Goal: Navigation & Orientation: Find specific page/section

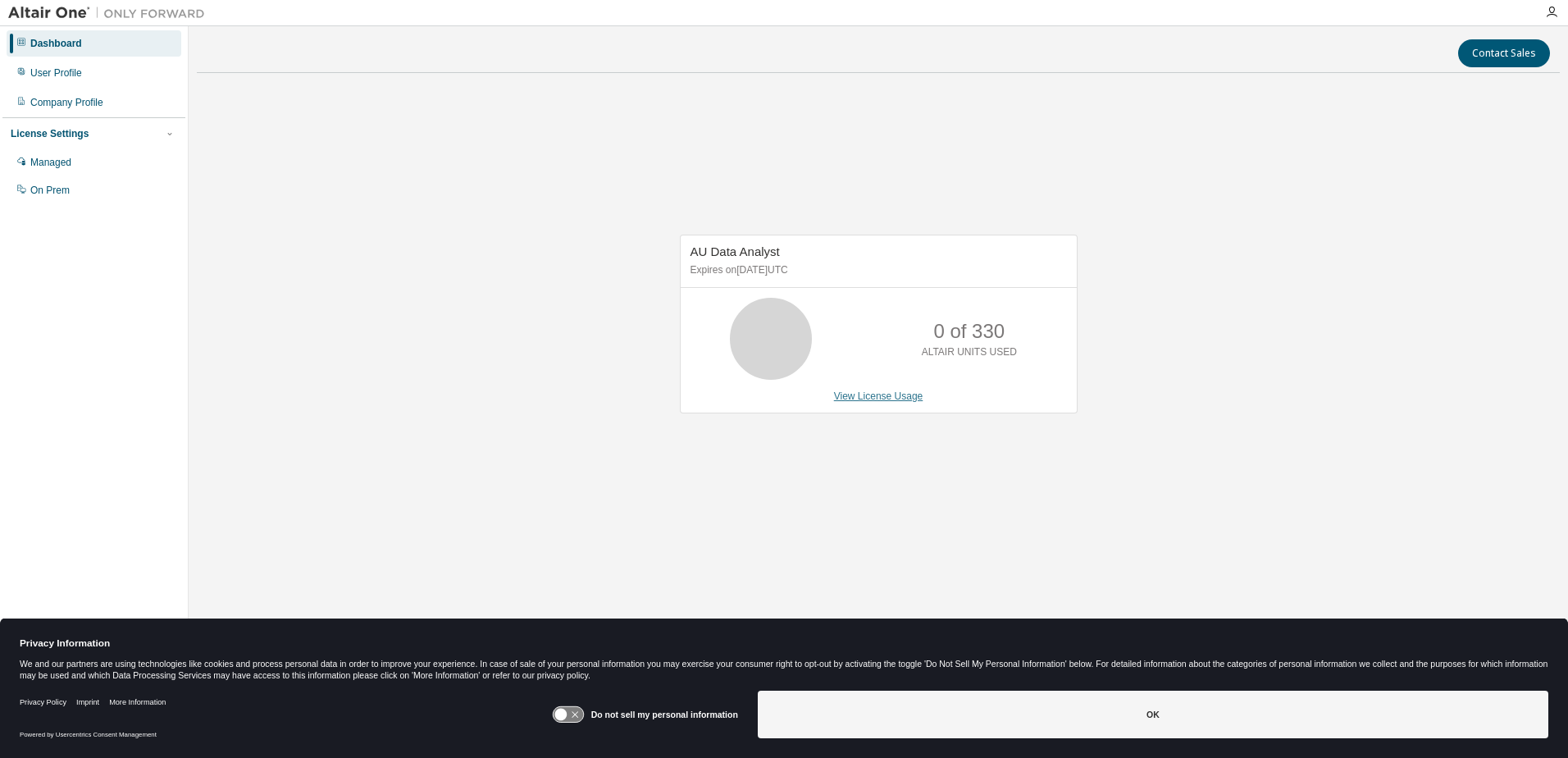
click at [883, 391] on link "View License Usage" at bounding box center [879, 396] width 89 height 12
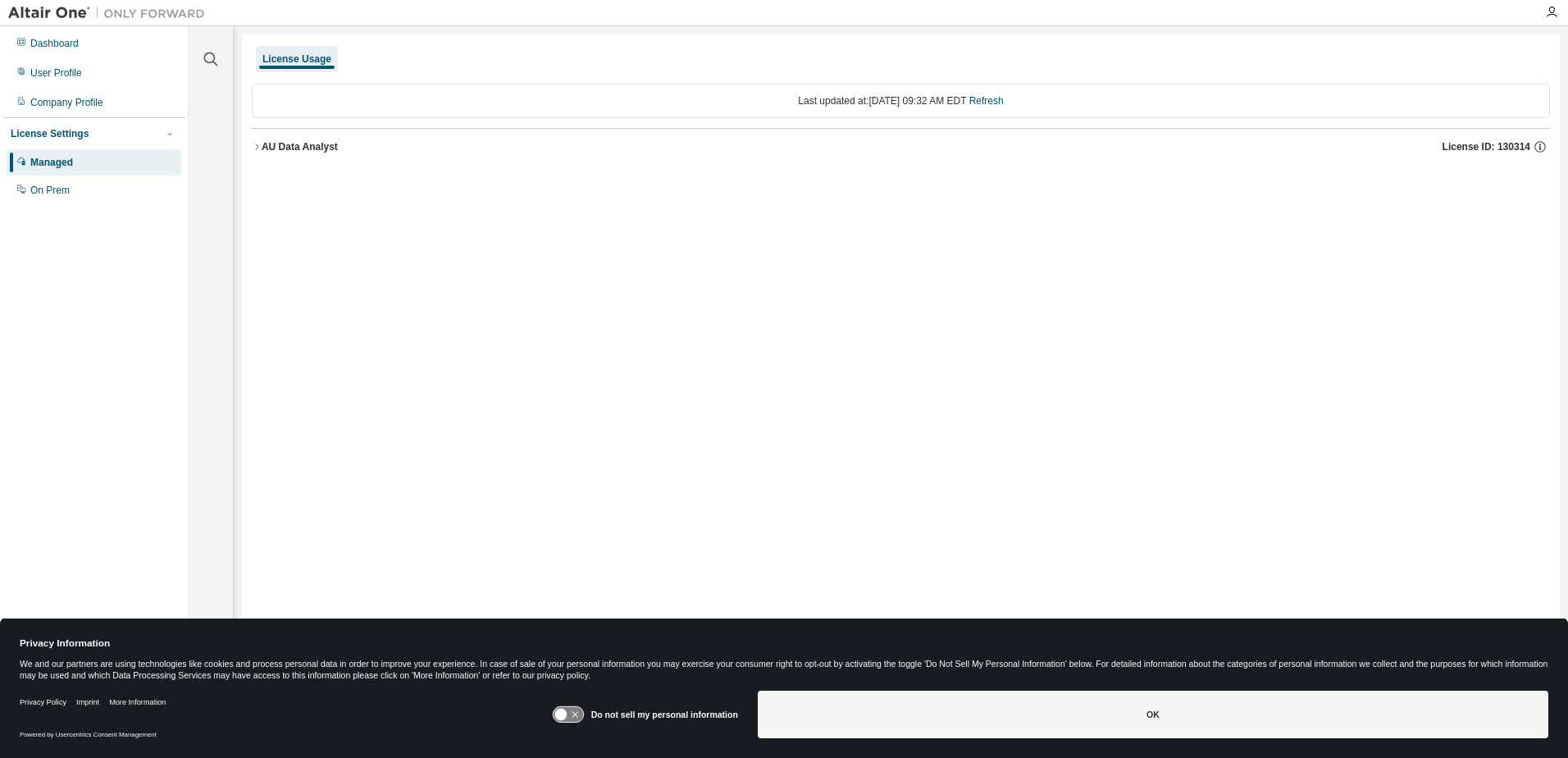
click at [255, 144] on icon "button" at bounding box center [257, 146] width 10 height 10
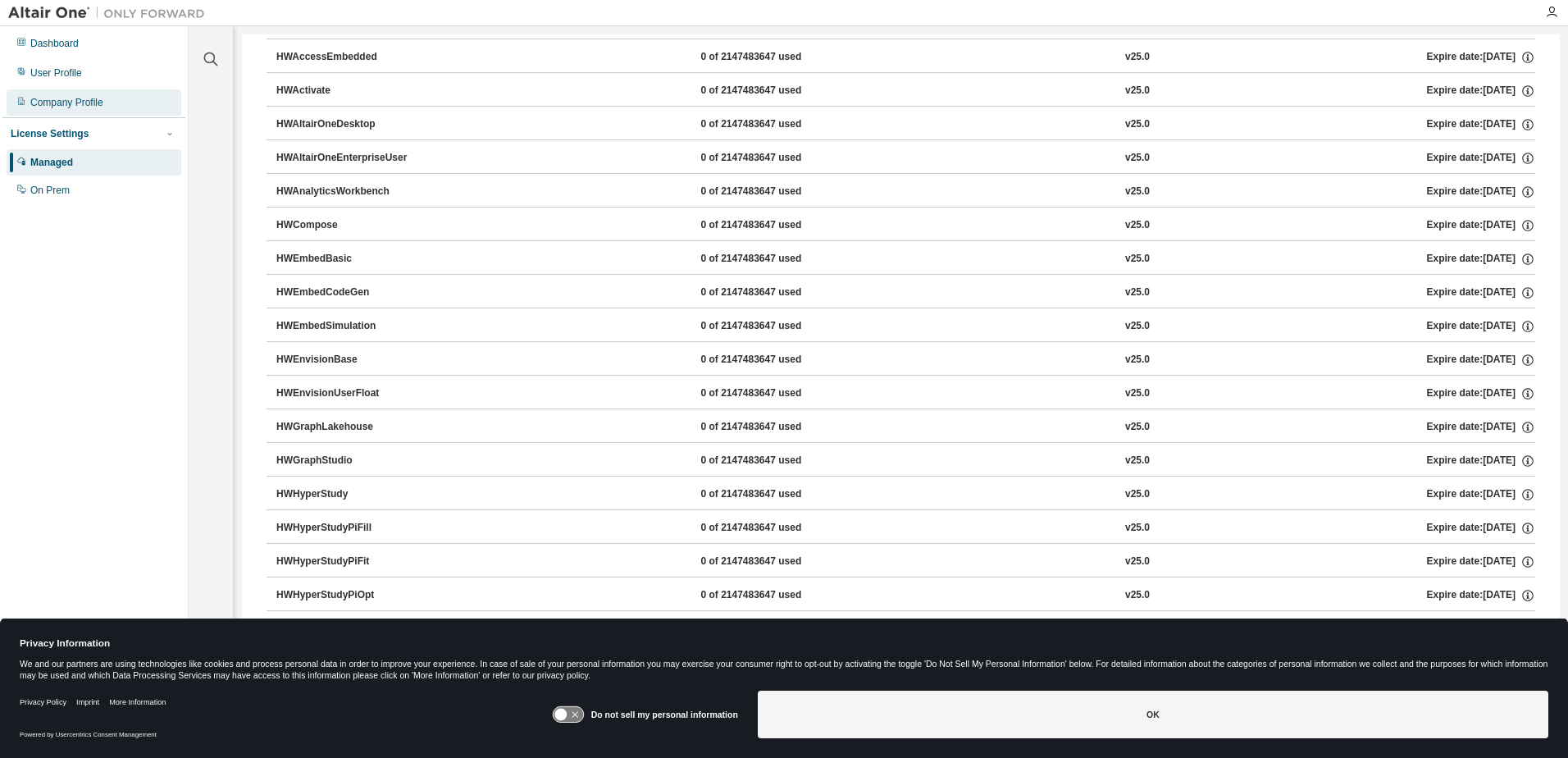
scroll to position [67, 0]
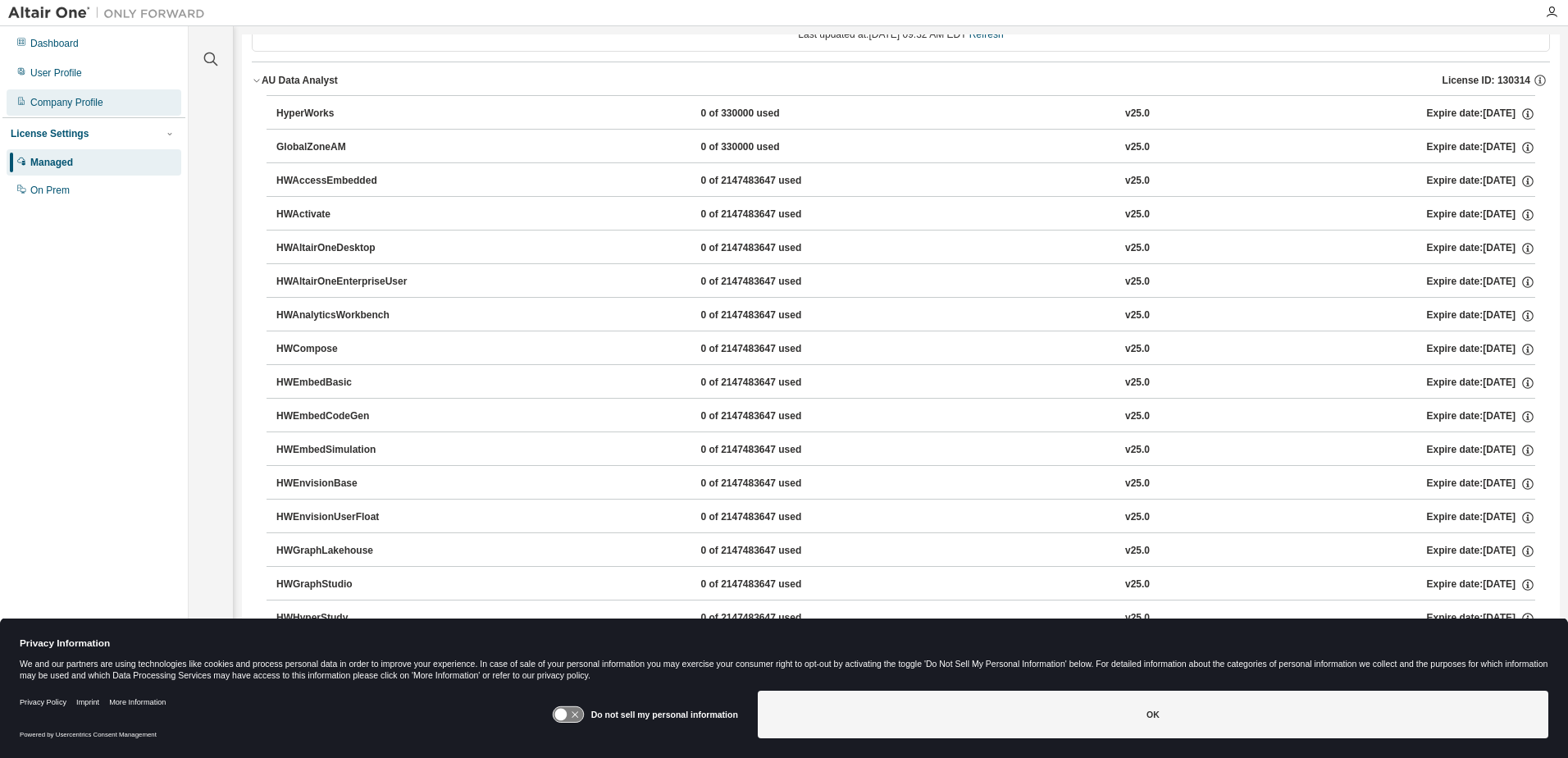
click at [64, 99] on div "Company Profile" at bounding box center [67, 102] width 73 height 13
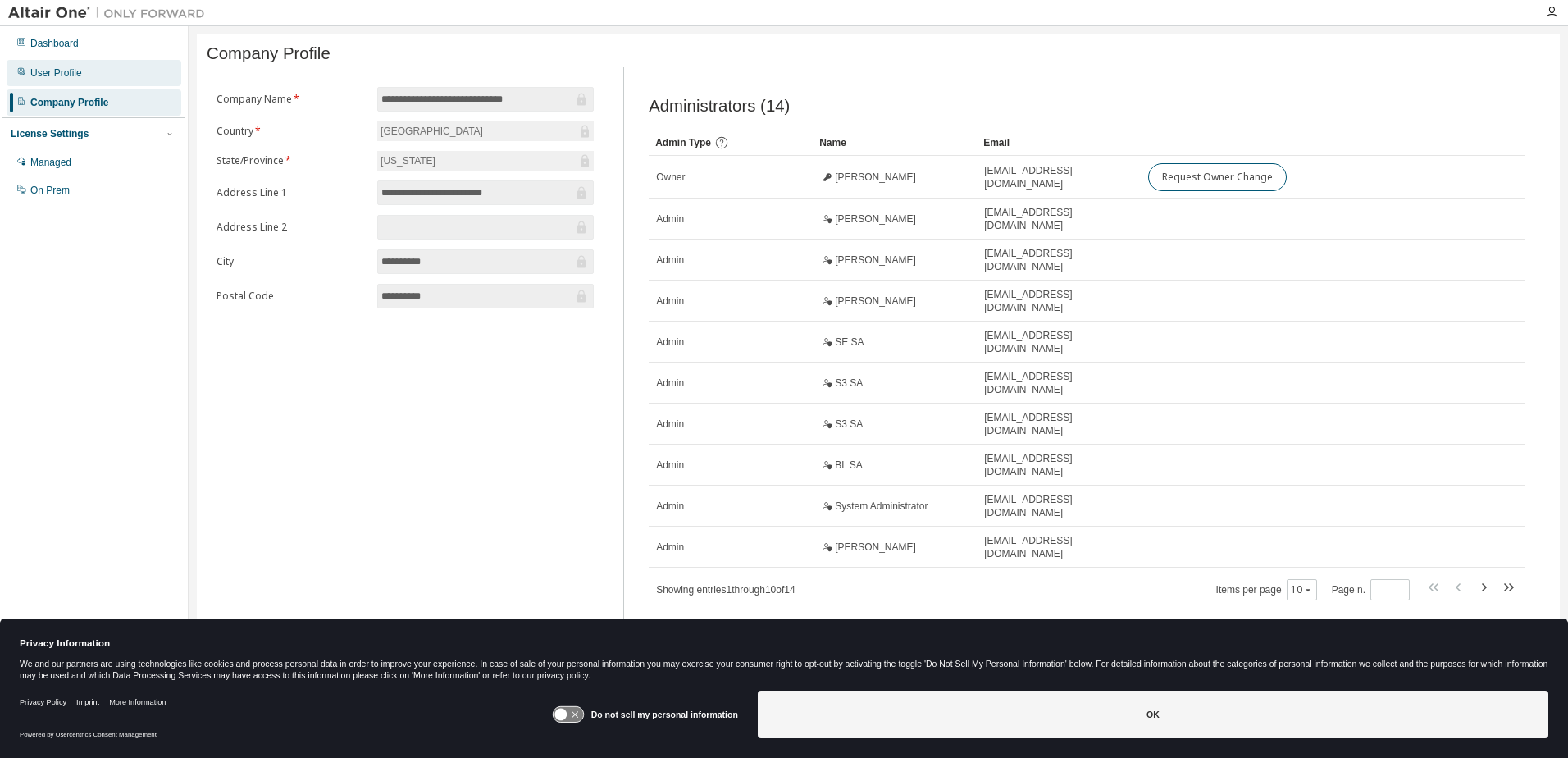
click at [67, 68] on div "User Profile" at bounding box center [56, 73] width 52 height 13
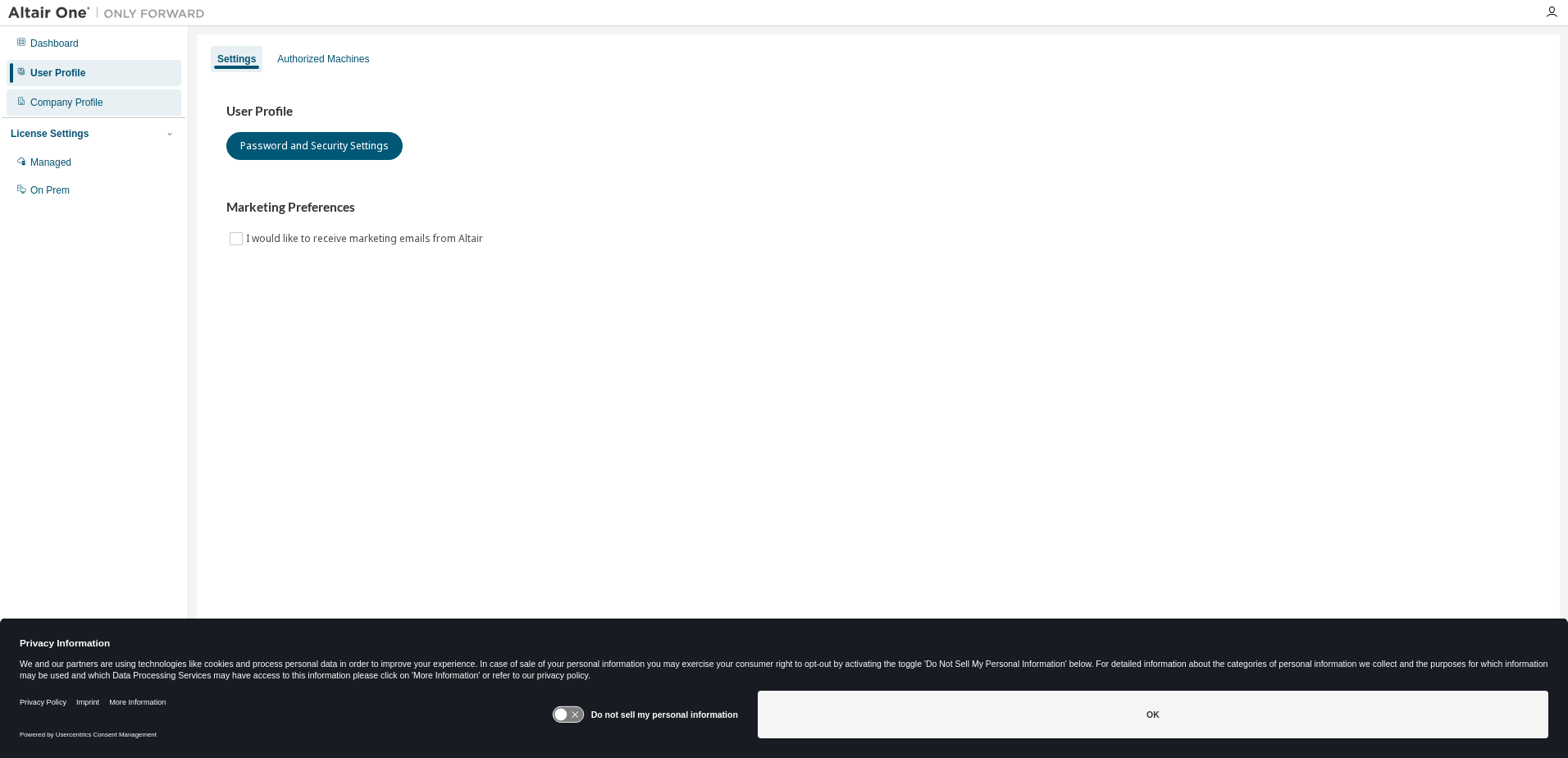
click at [45, 100] on div "Company Profile" at bounding box center [67, 102] width 73 height 13
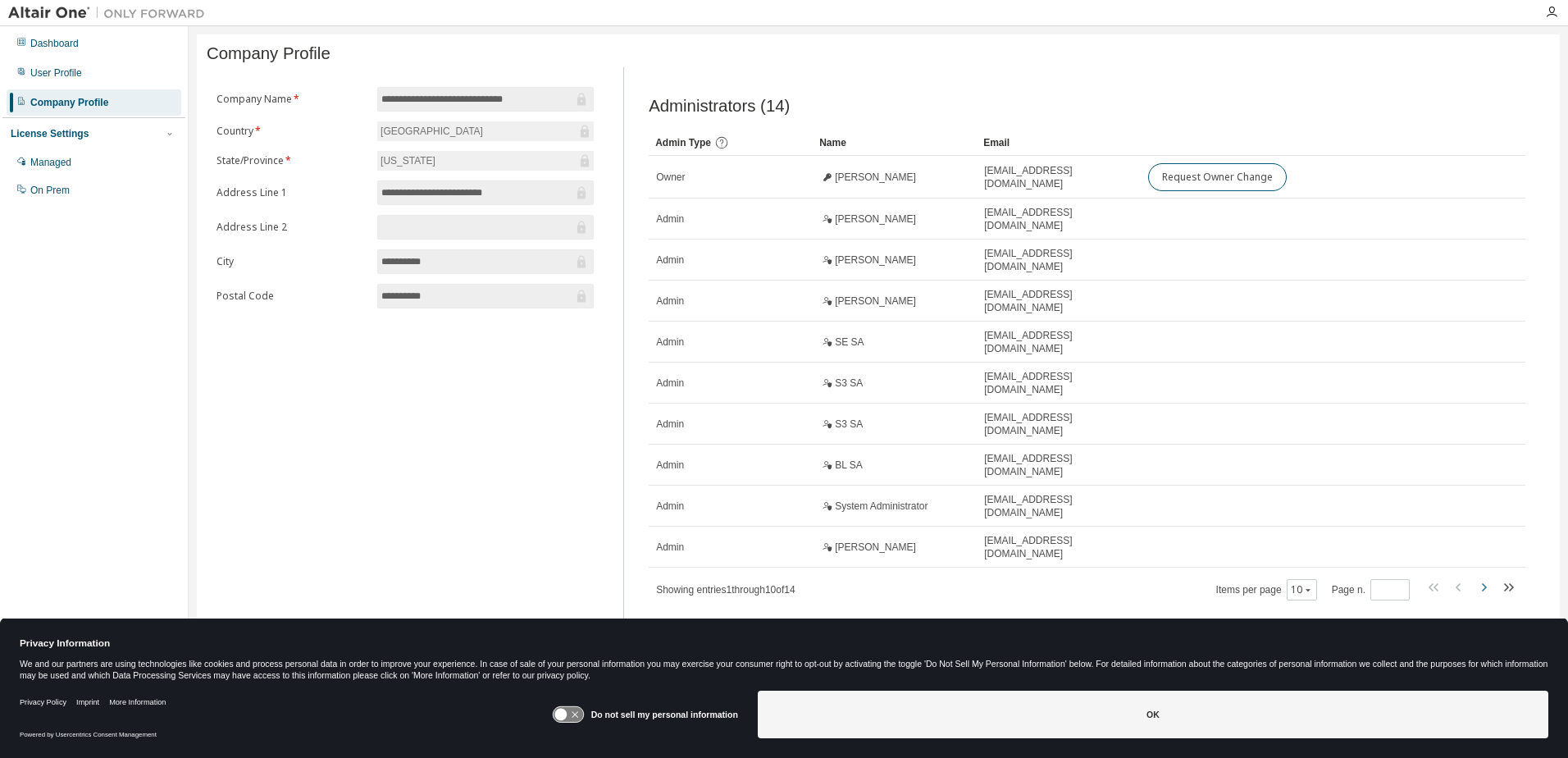
click at [1486, 577] on icon "button" at bounding box center [1484, 587] width 20 height 20
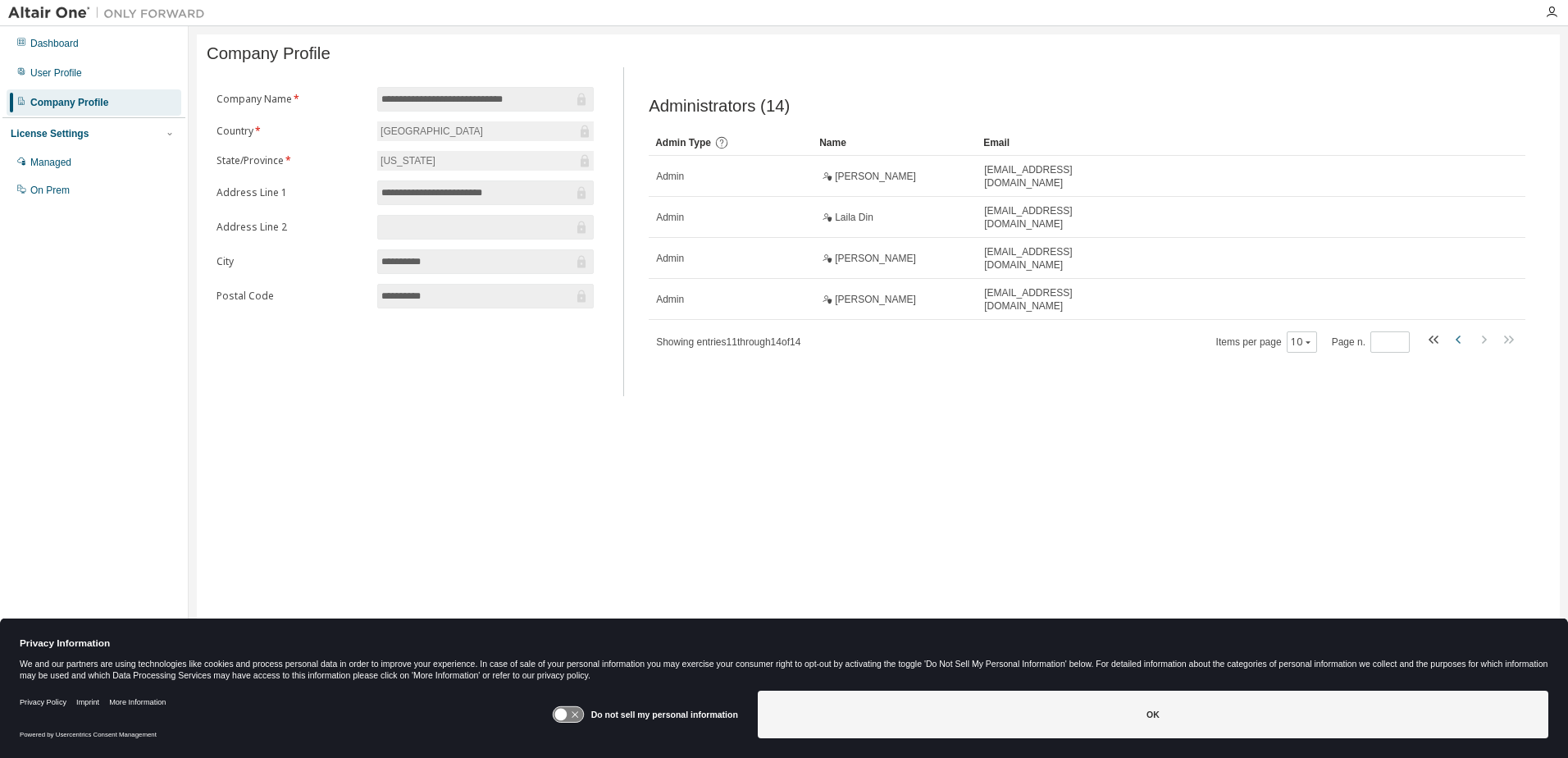
click at [1462, 340] on icon "button" at bounding box center [1459, 340] width 20 height 20
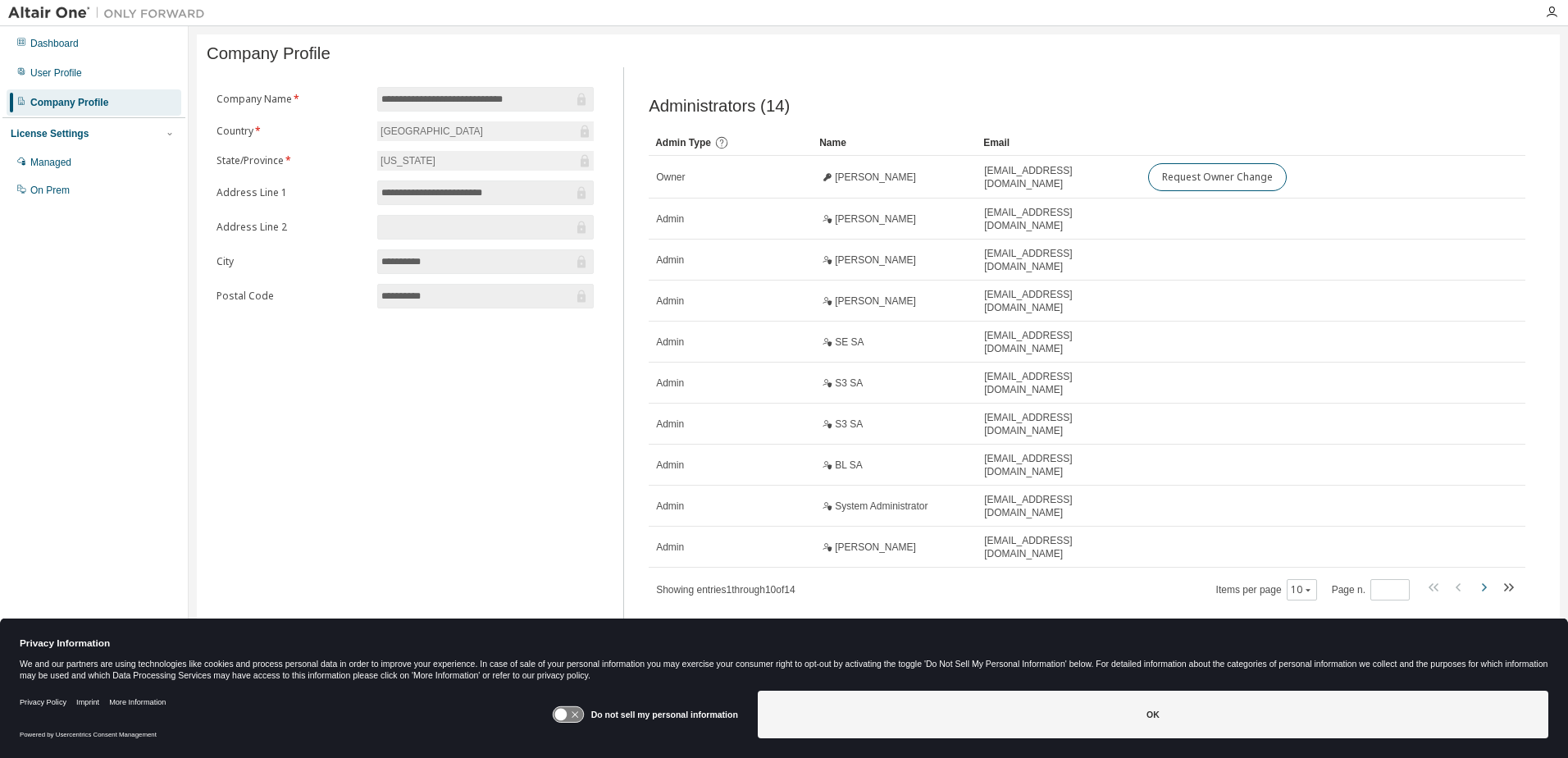
click at [1490, 578] on icon "button" at bounding box center [1484, 587] width 20 height 20
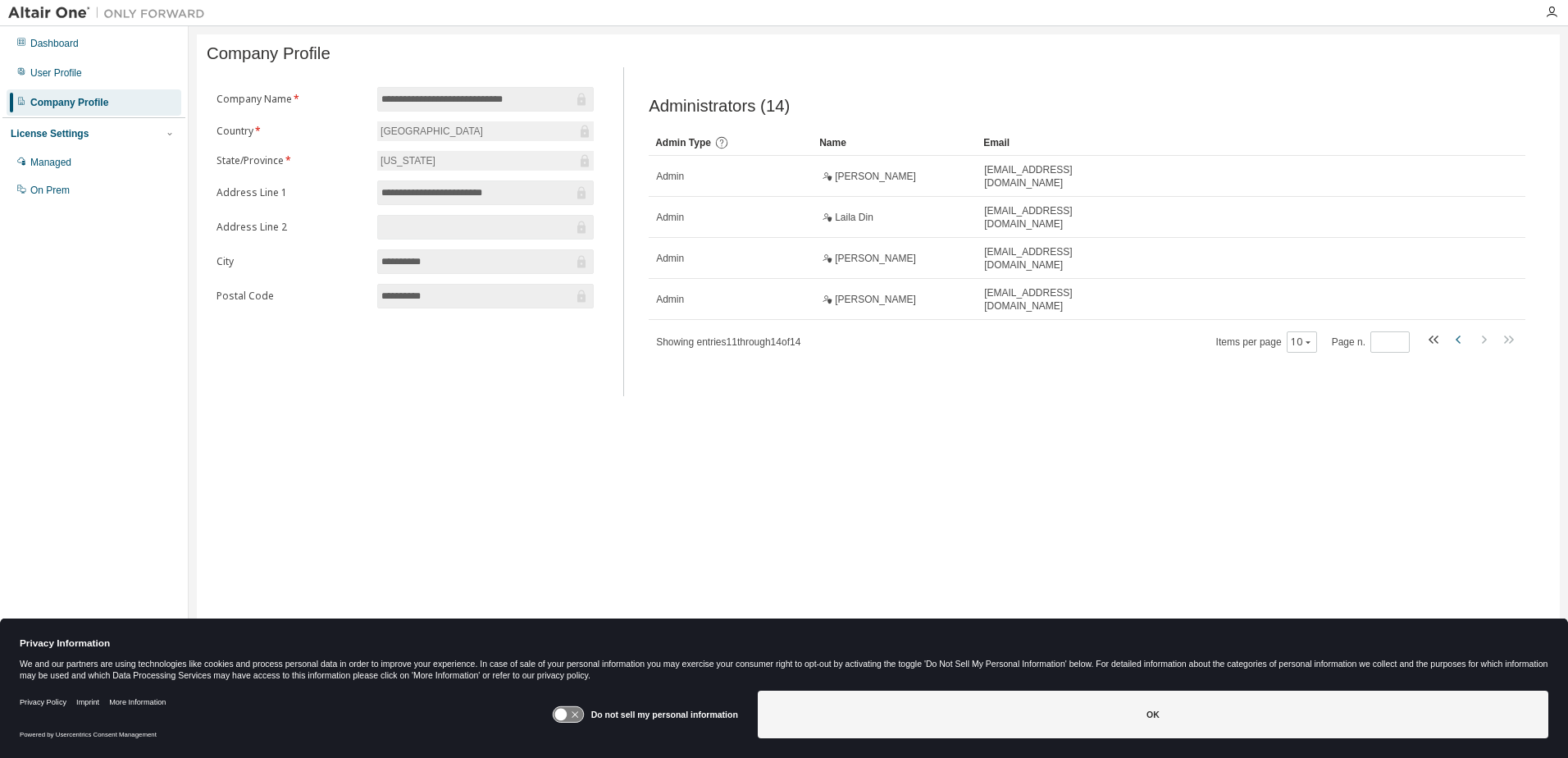
click at [1458, 340] on icon "button" at bounding box center [1458, 339] width 5 height 8
type input "*"
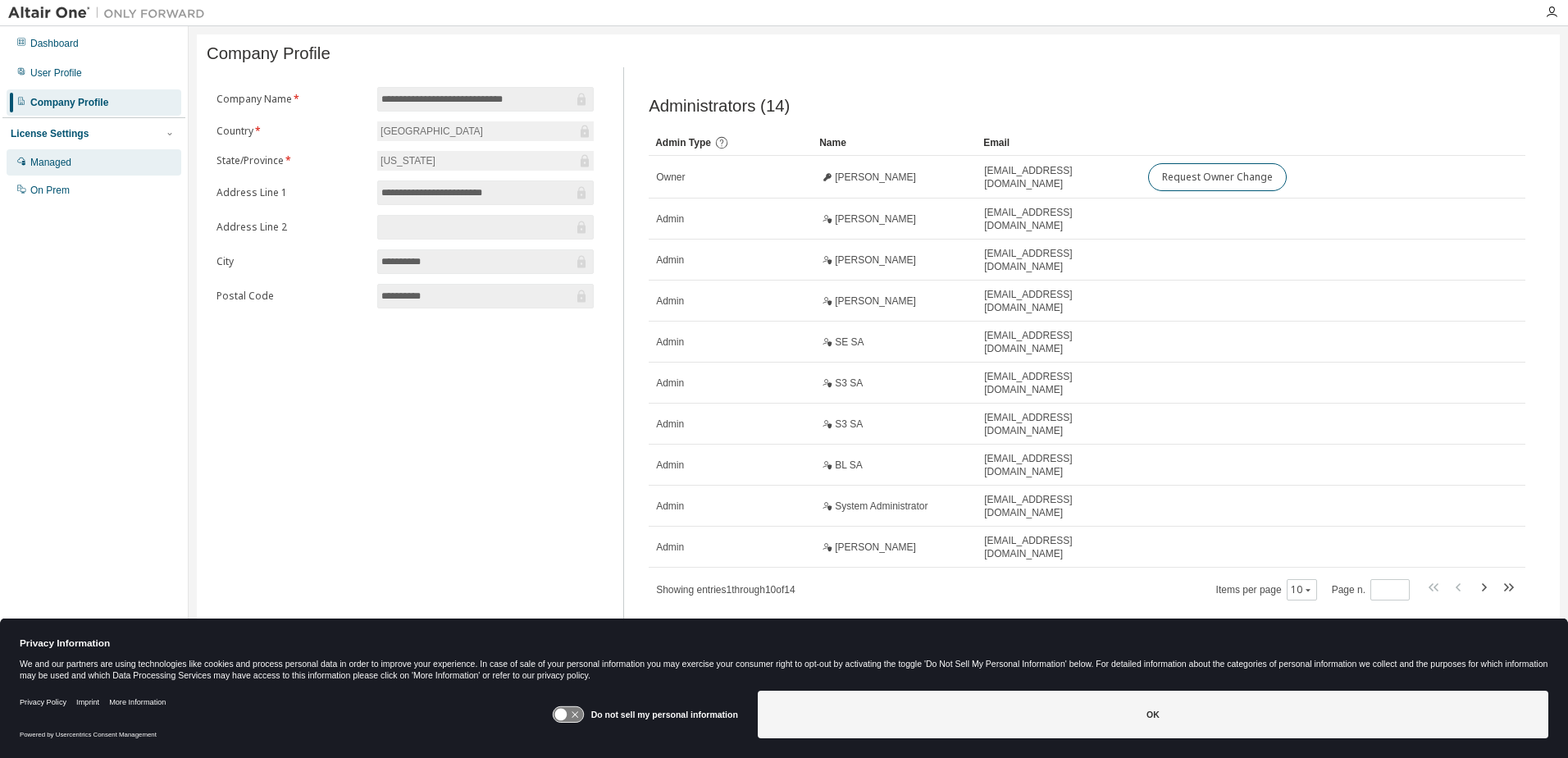
click at [40, 163] on div "Managed" at bounding box center [50, 163] width 41 height 13
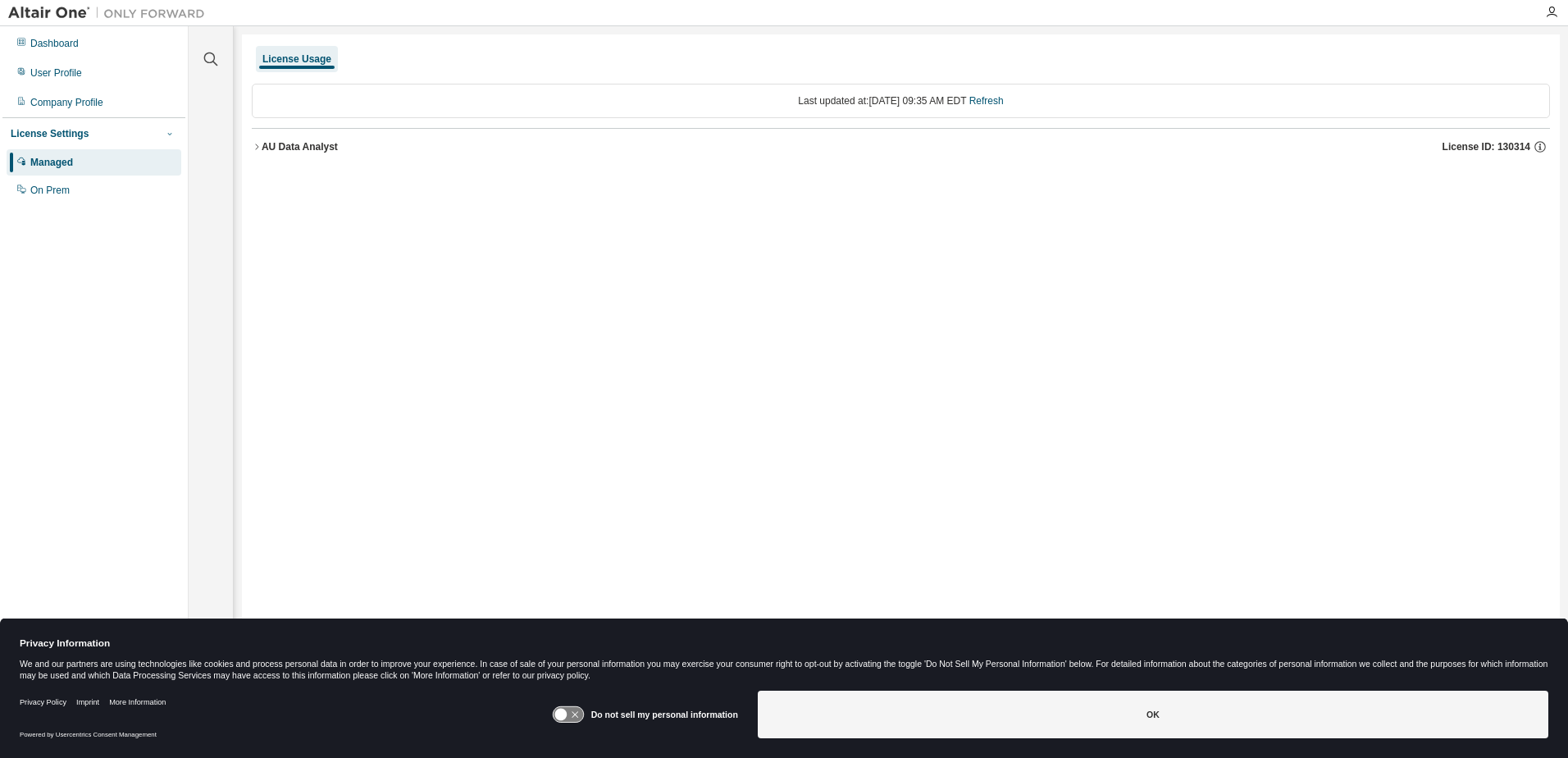
click at [174, 132] on icon "button" at bounding box center [170, 133] width 10 height 10
click at [53, 194] on div "On Prem" at bounding box center [49, 190] width 39 height 13
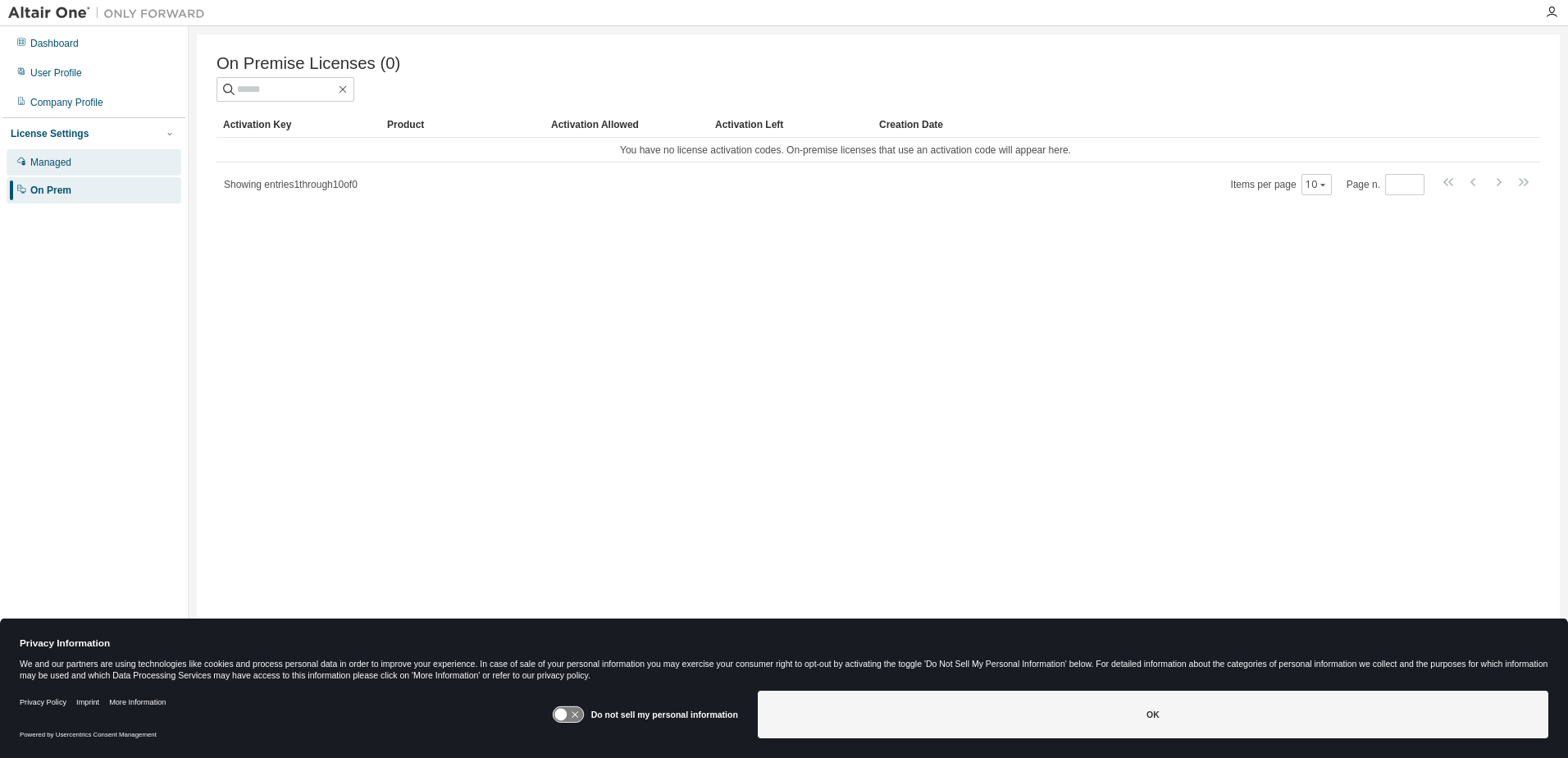
click at [50, 165] on div "Managed" at bounding box center [50, 163] width 41 height 13
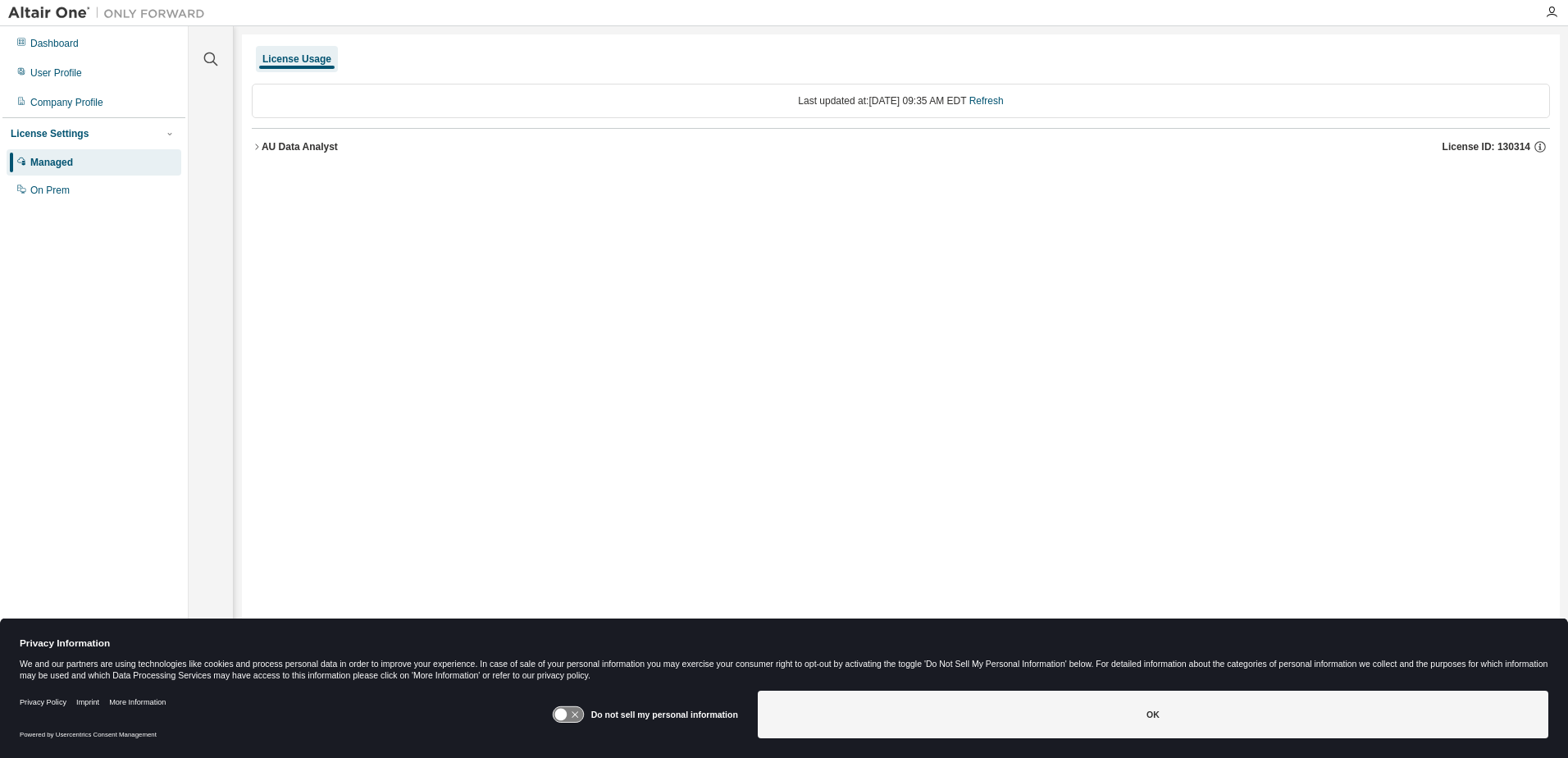
click at [253, 149] on icon "button" at bounding box center [257, 146] width 10 height 10
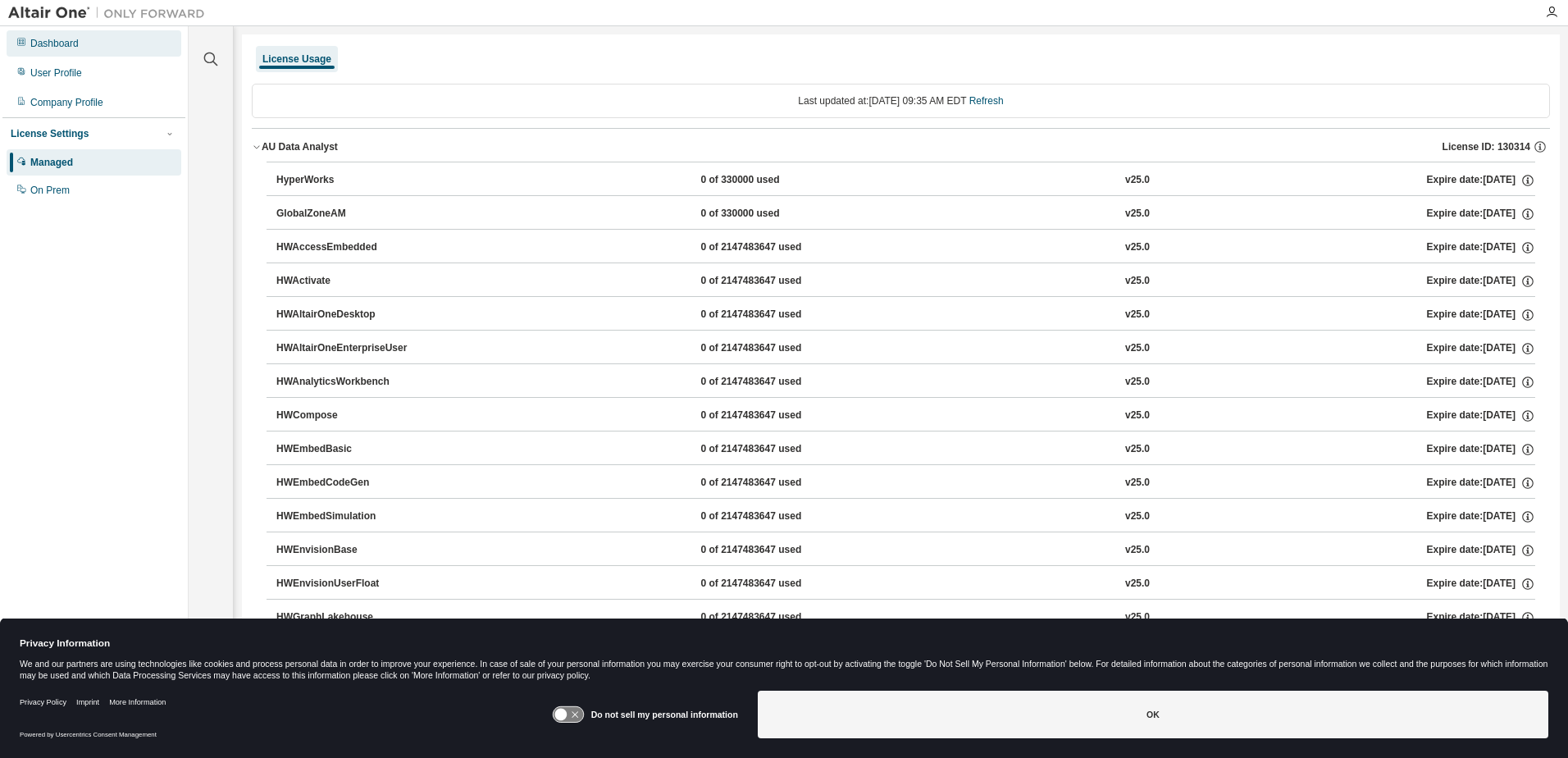
click at [44, 41] on div "Dashboard" at bounding box center [54, 43] width 48 height 13
